Goal: Use online tool/utility: Utilize a website feature to perform a specific function

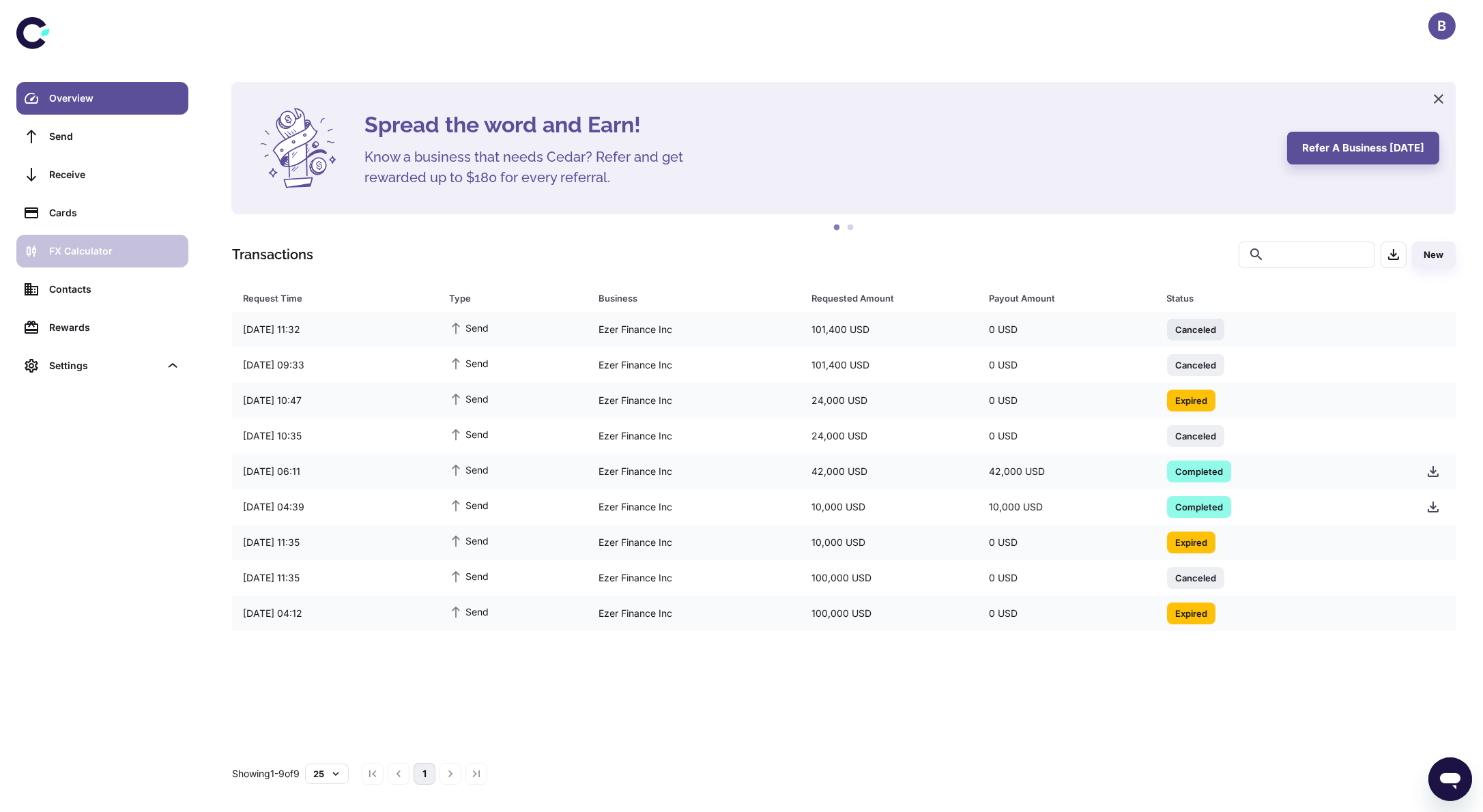
click at [85, 259] on link "FX Calculator" at bounding box center [102, 251] width 172 height 33
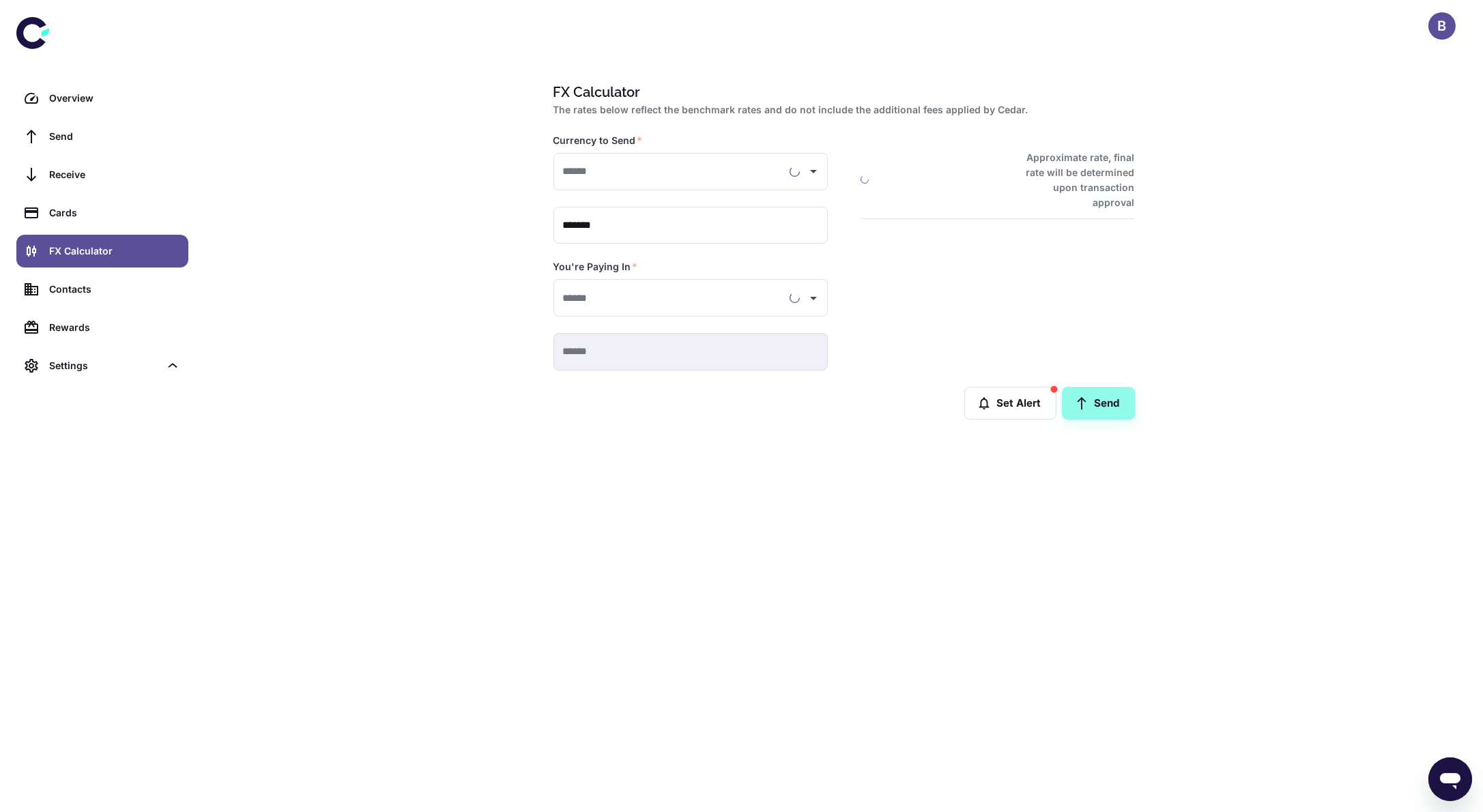
type input "**********"
